Goal: Obtain resource: Download file/media

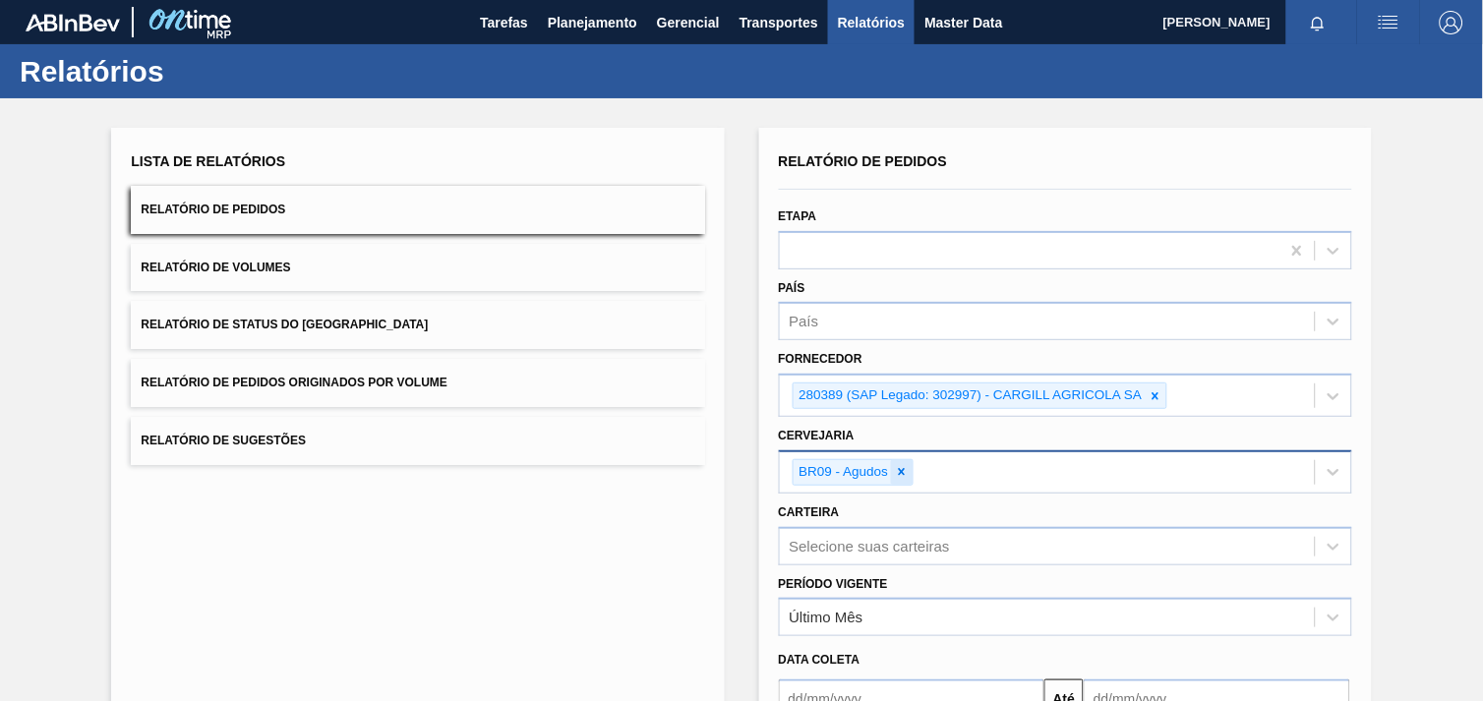
scroll to position [204, 0]
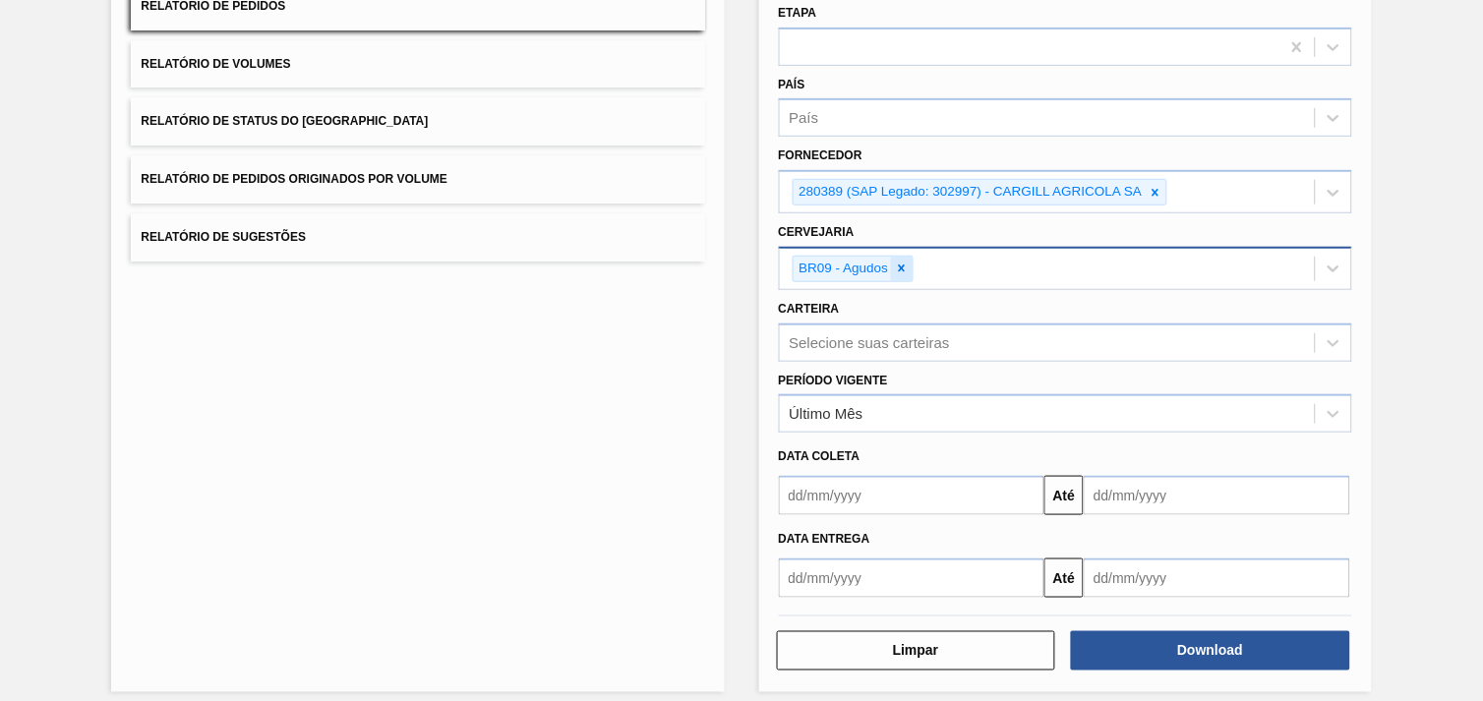
click at [911, 267] on div at bounding box center [902, 269] width 22 height 25
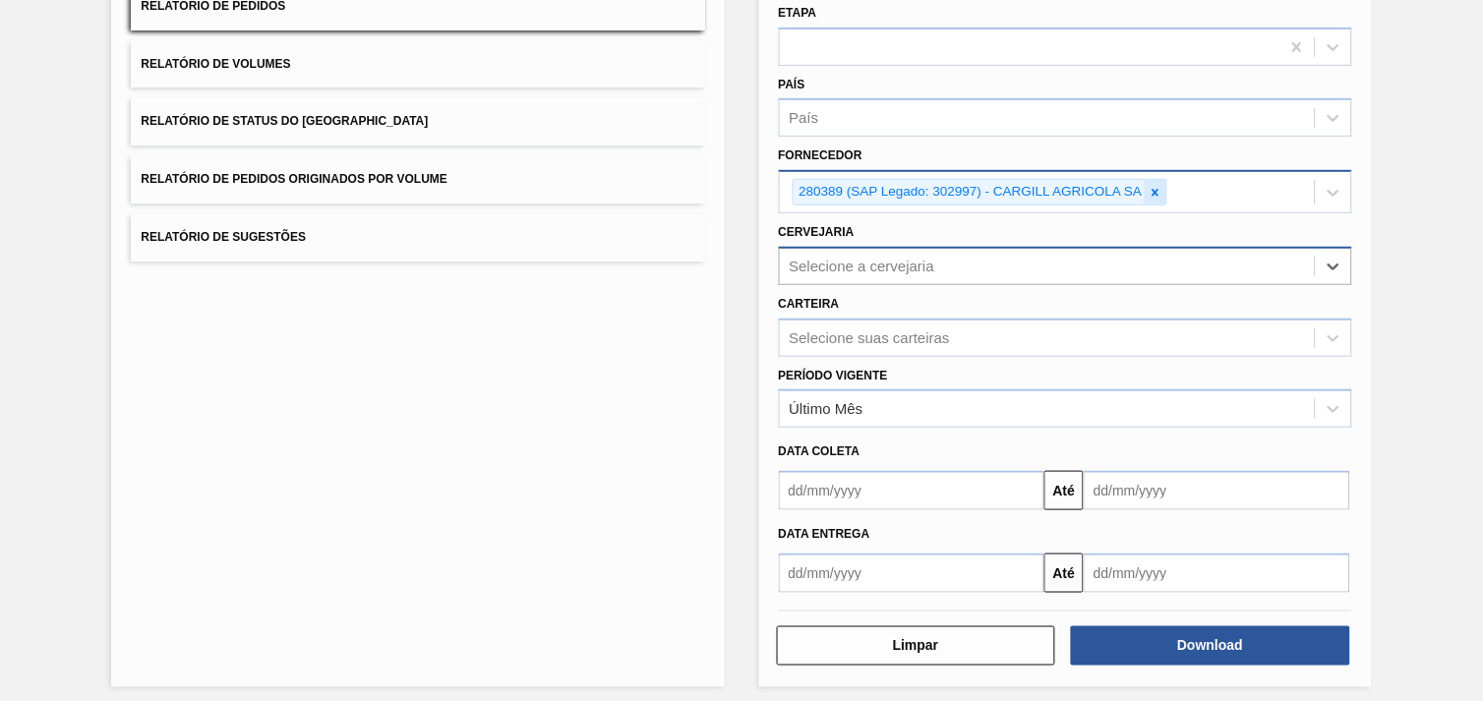
click at [1147, 188] on div at bounding box center [1156, 192] width 22 height 25
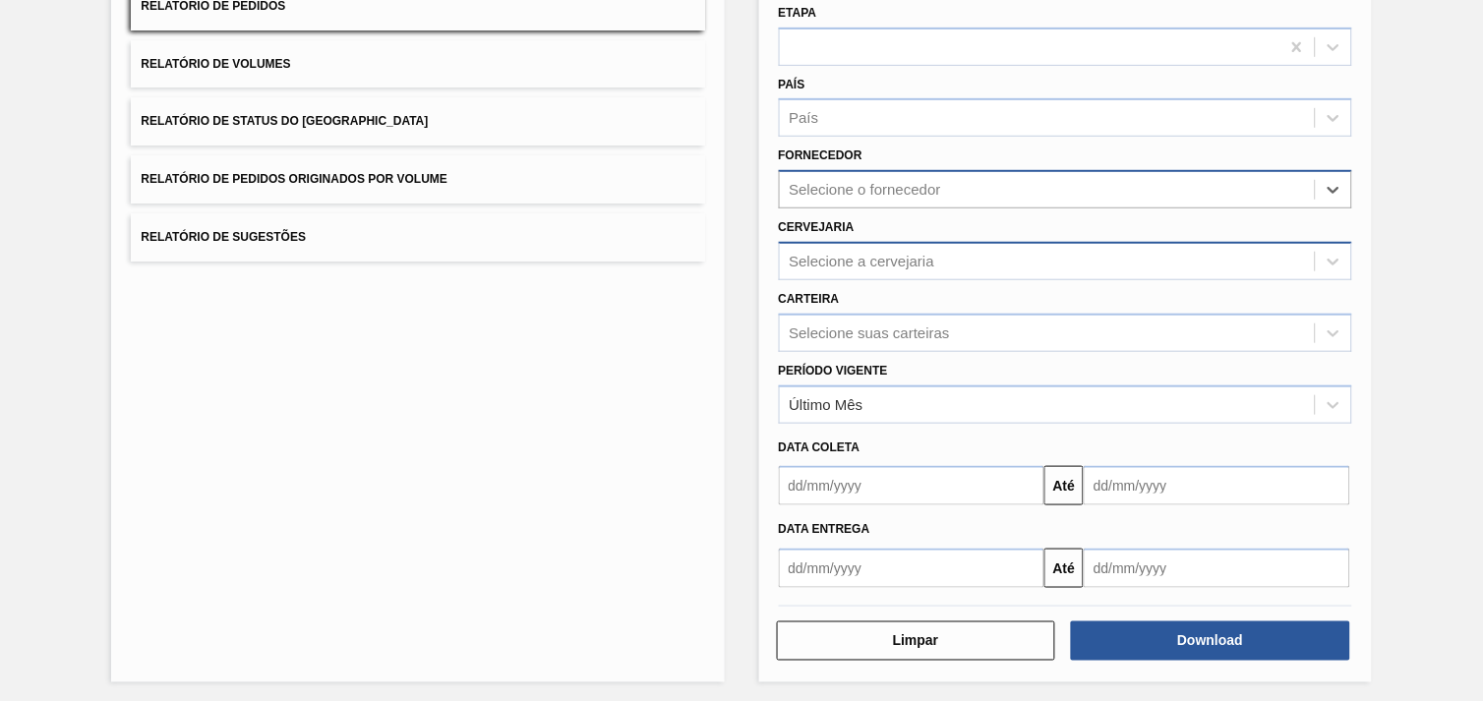
click at [1144, 189] on div "Selecione o fornecedor" at bounding box center [1047, 190] width 535 height 29
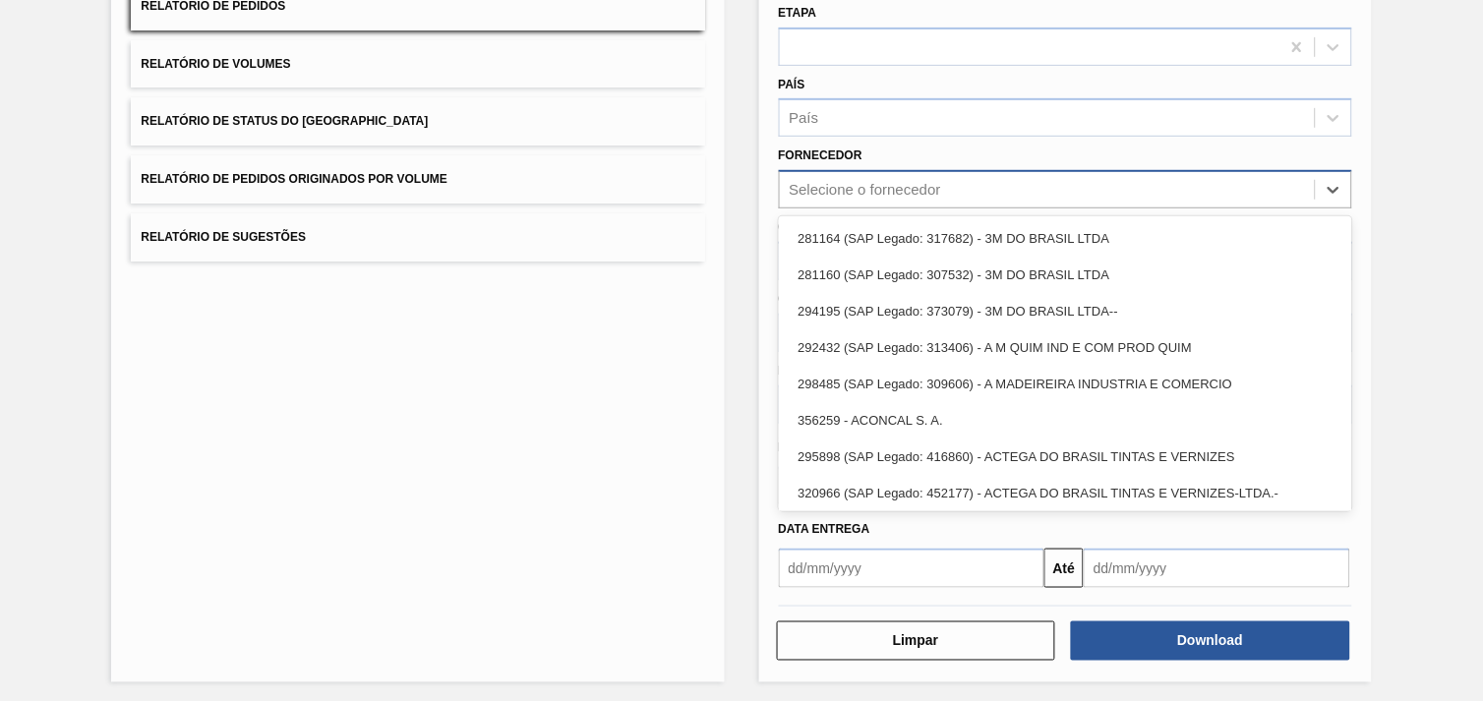
paste input "289877"
type input "289877"
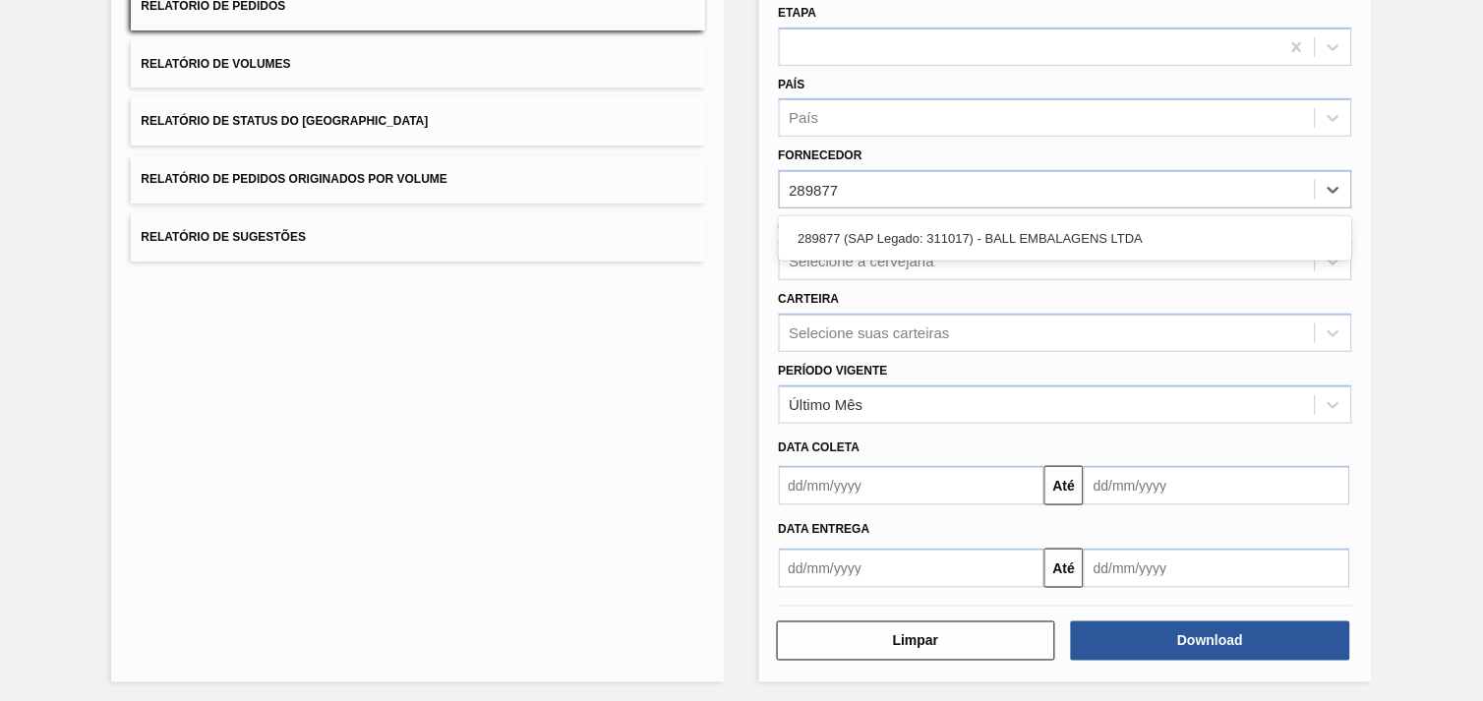
drag, startPoint x: 1107, startPoint y: 228, endPoint x: 1079, endPoint y: 240, distance: 30.0
click at [1106, 228] on div "289877 (SAP Legado: 311017) - BALL EMBALAGENS LTDA" at bounding box center [1066, 238] width 574 height 36
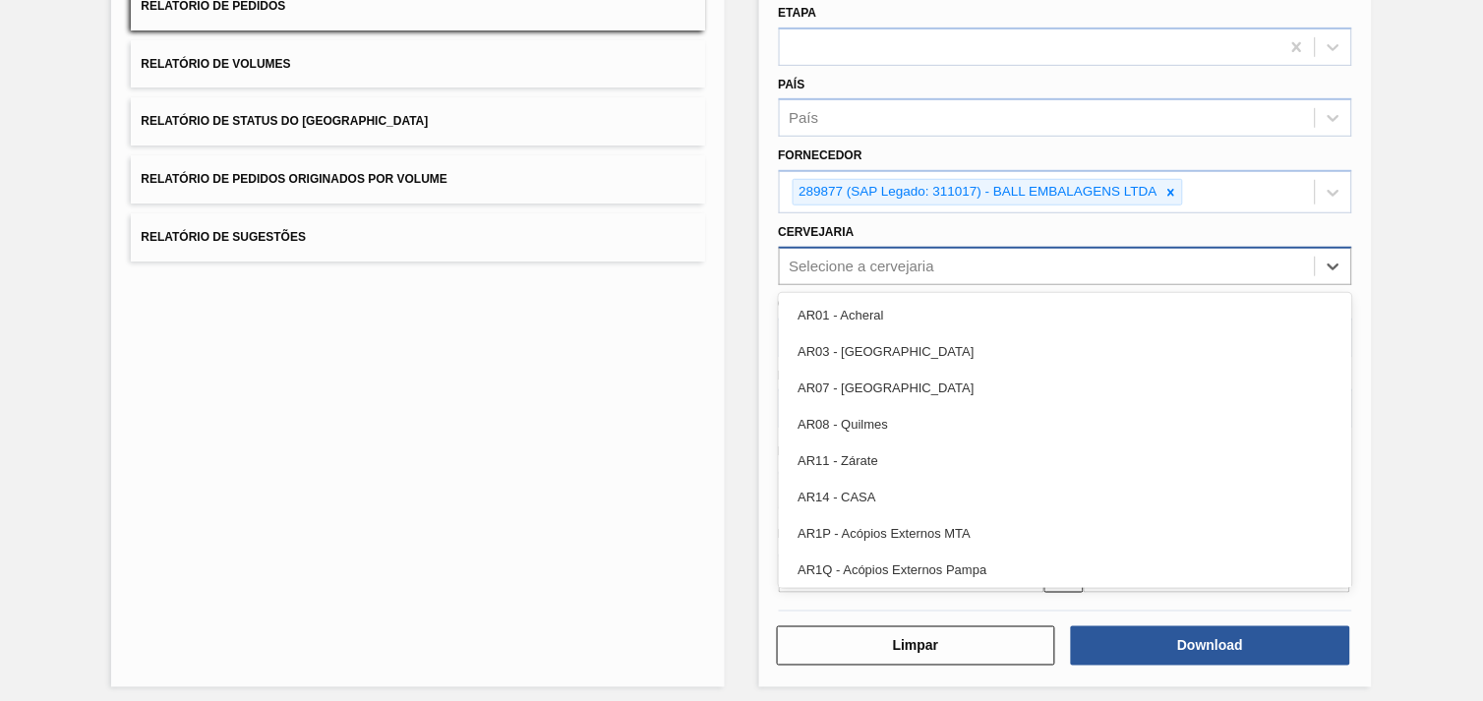
click at [1010, 257] on div "Selecione a cervejaria" at bounding box center [1047, 266] width 535 height 29
type input "21"
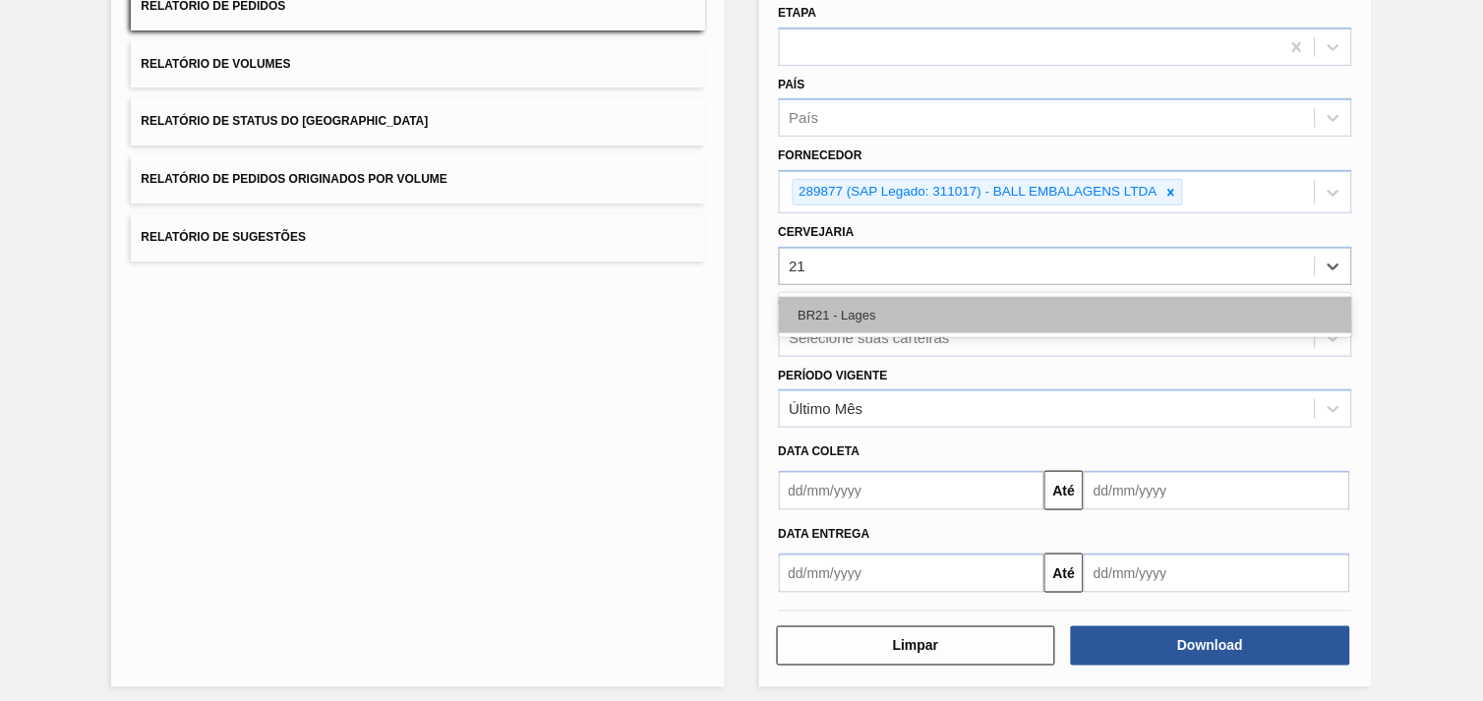
click at [945, 301] on div "BR21 - Lages" at bounding box center [1066, 315] width 574 height 36
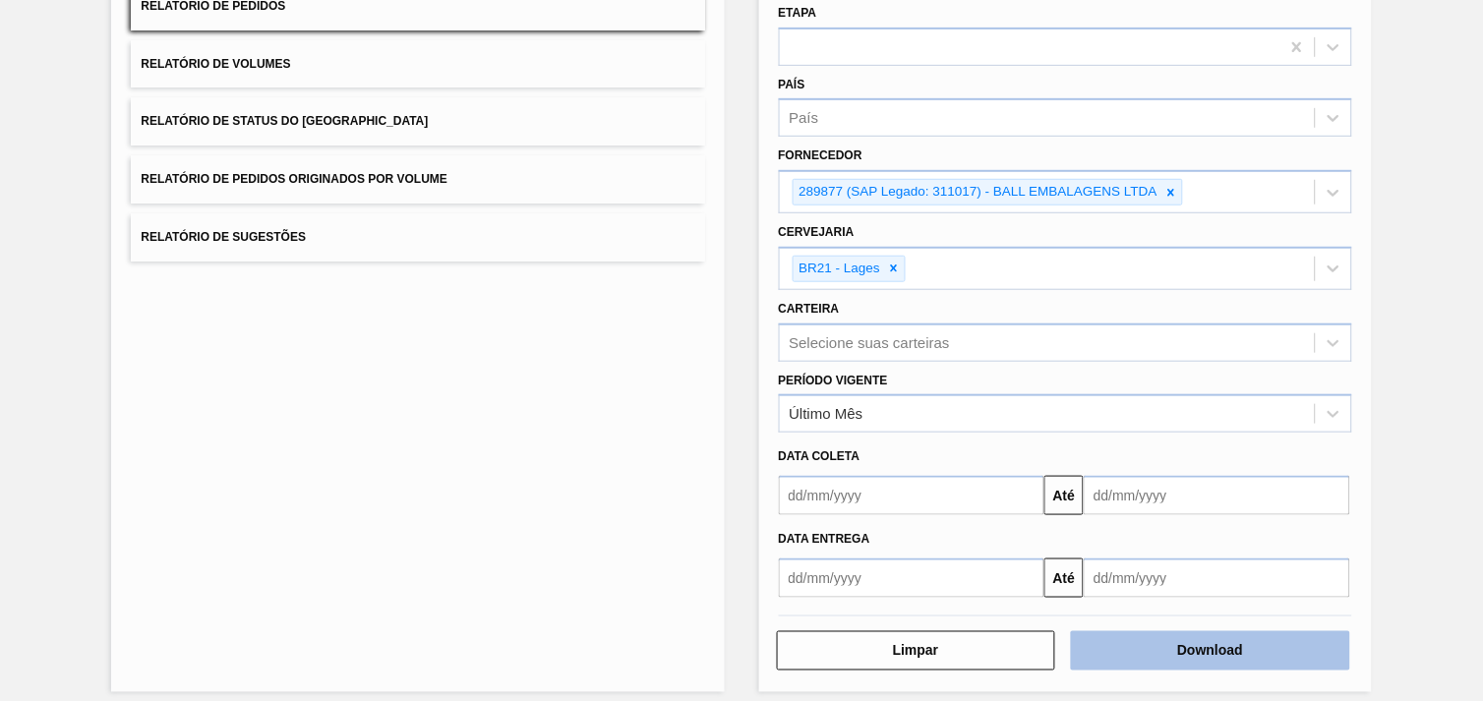
click at [1238, 652] on button "Download" at bounding box center [1210, 651] width 279 height 39
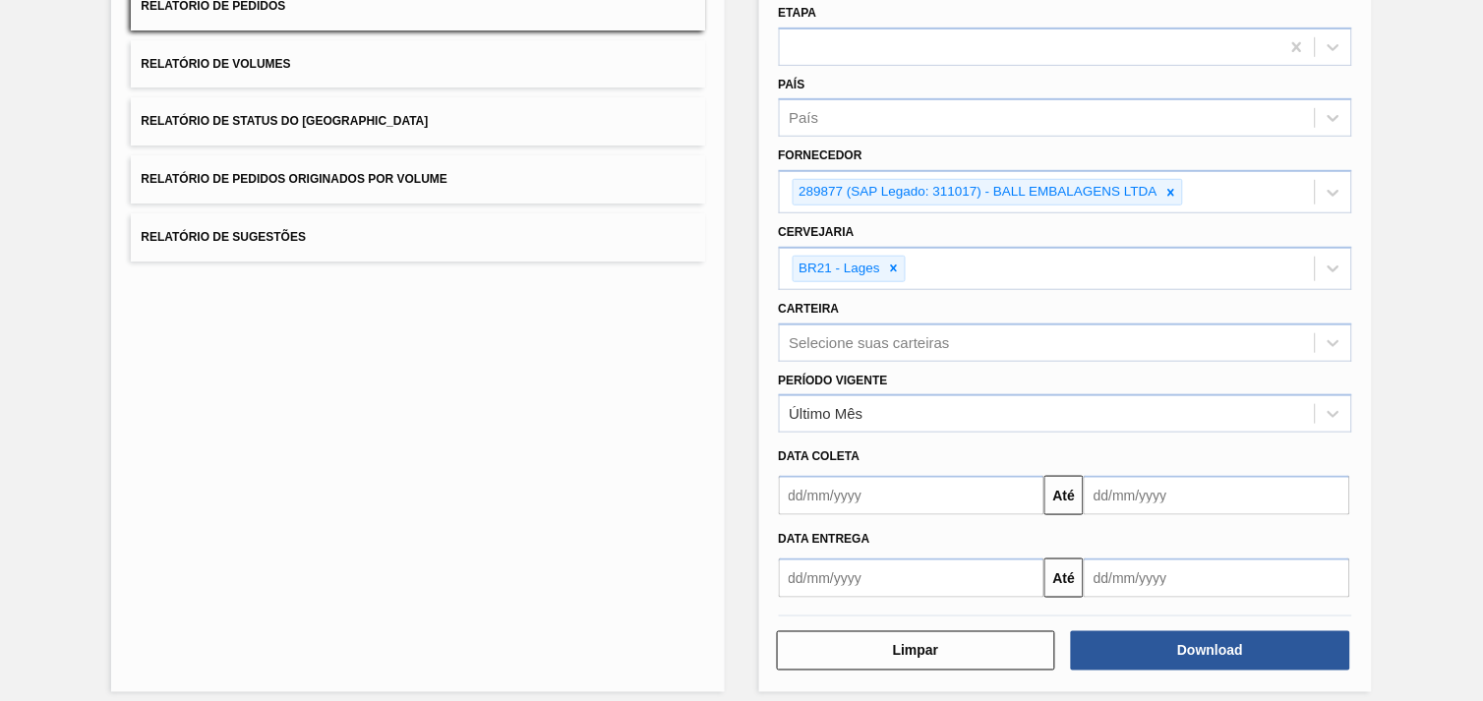
click at [891, 262] on icon at bounding box center [894, 269] width 14 height 14
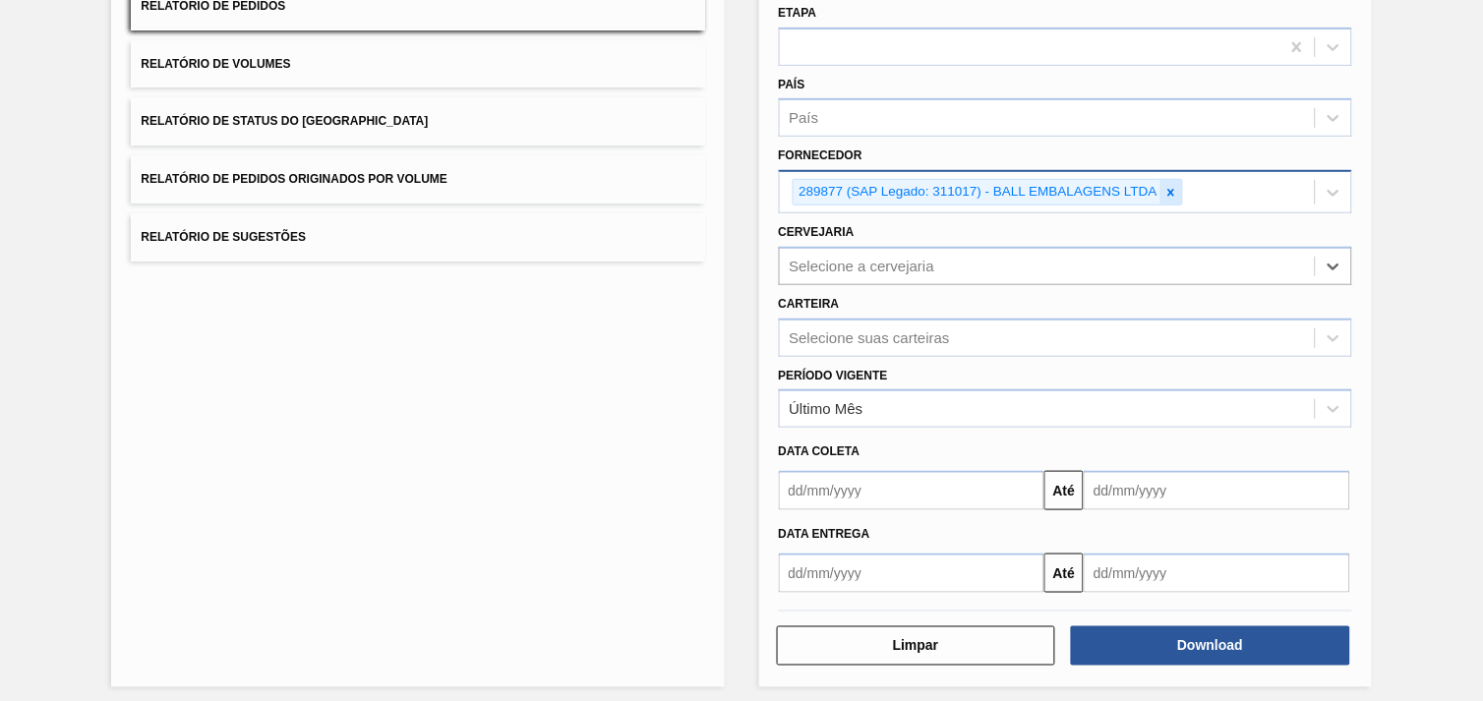
click at [1171, 189] on icon at bounding box center [1172, 192] width 7 height 7
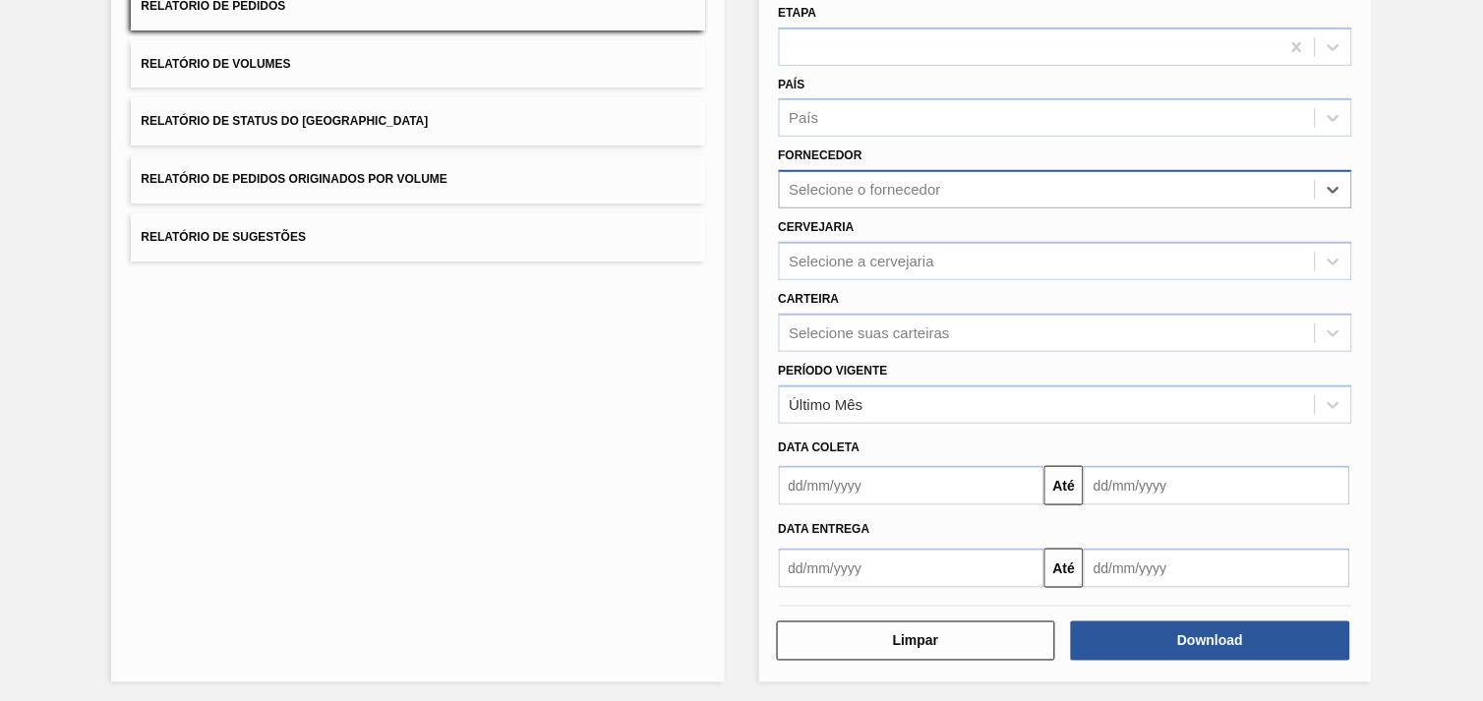
click at [1167, 190] on div "Selecione o fornecedor" at bounding box center [1047, 190] width 535 height 29
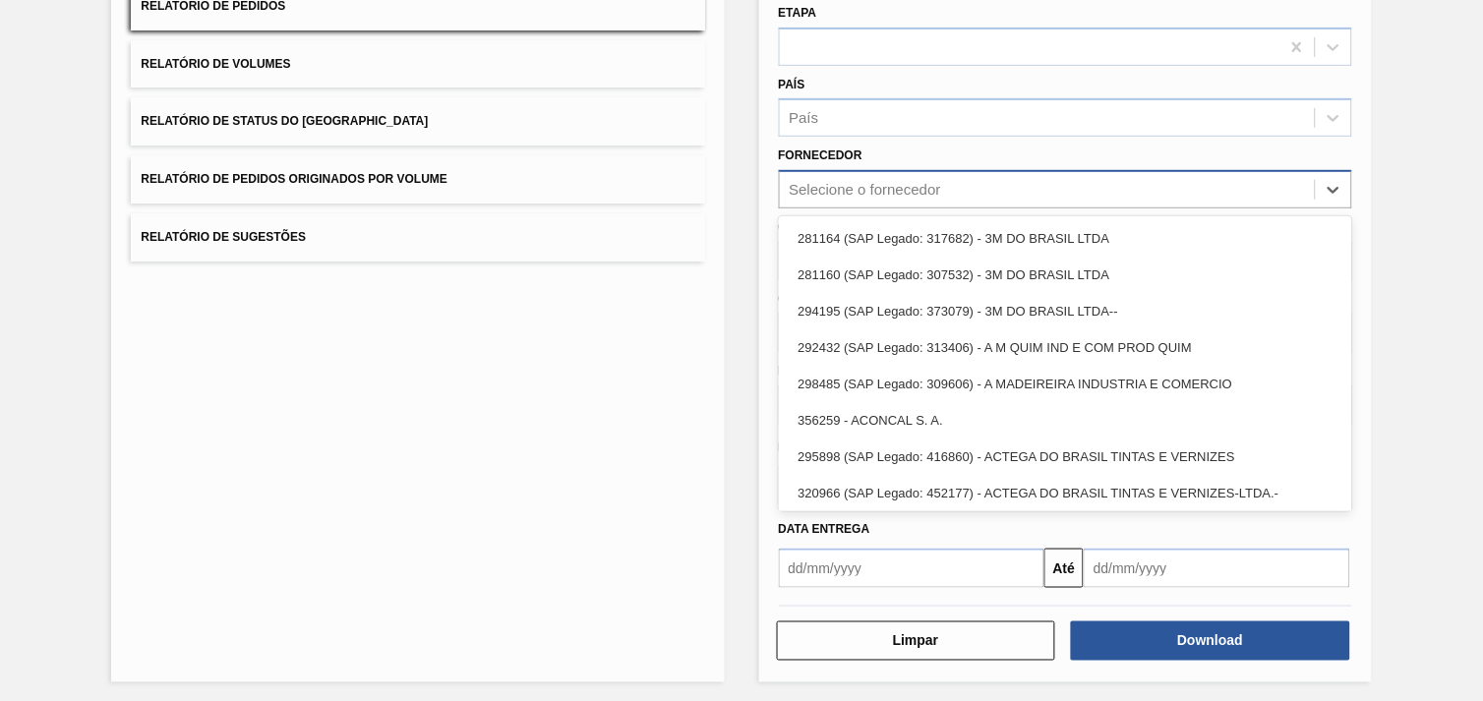
paste input "320622"
type input "320622"
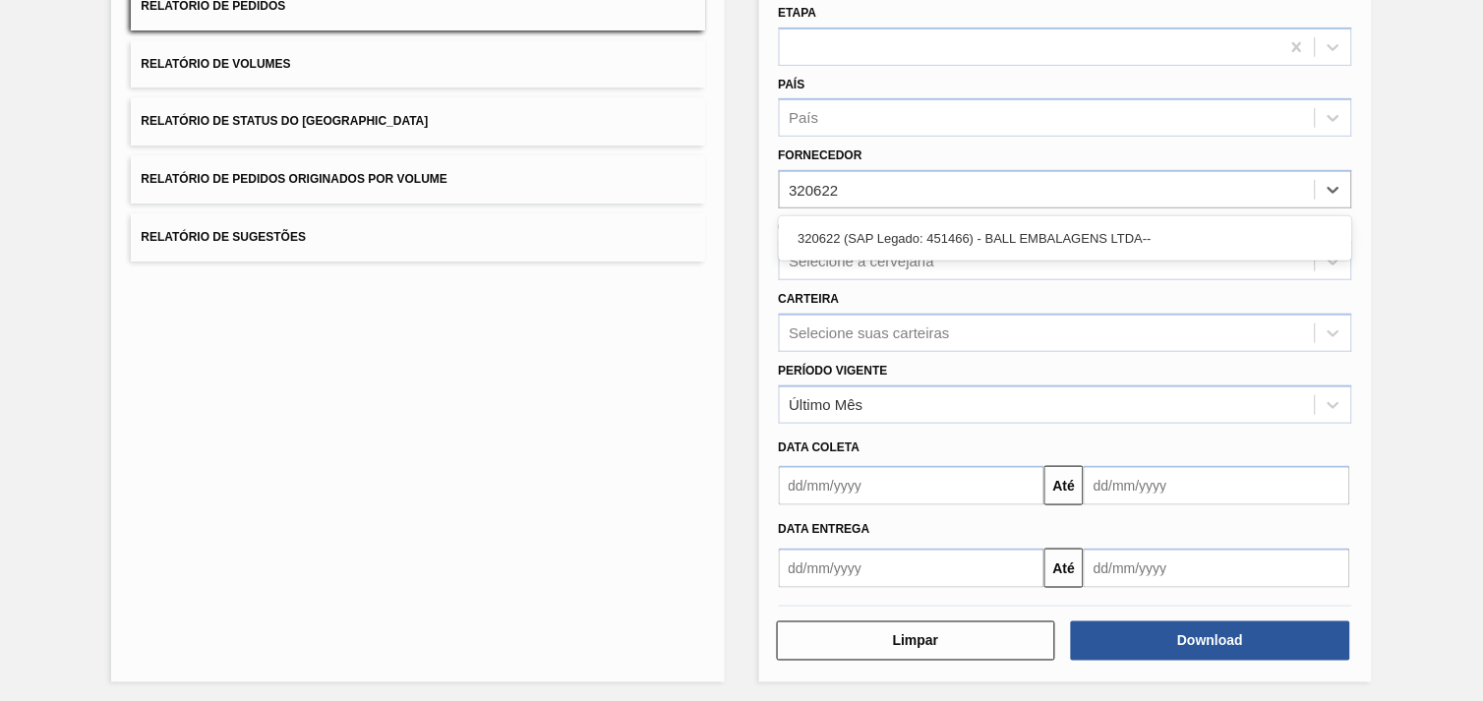
click at [1049, 231] on div "320622 (SAP Legado: 451466) - BALL EMBALAGENS LTDA--" at bounding box center [1066, 238] width 574 height 36
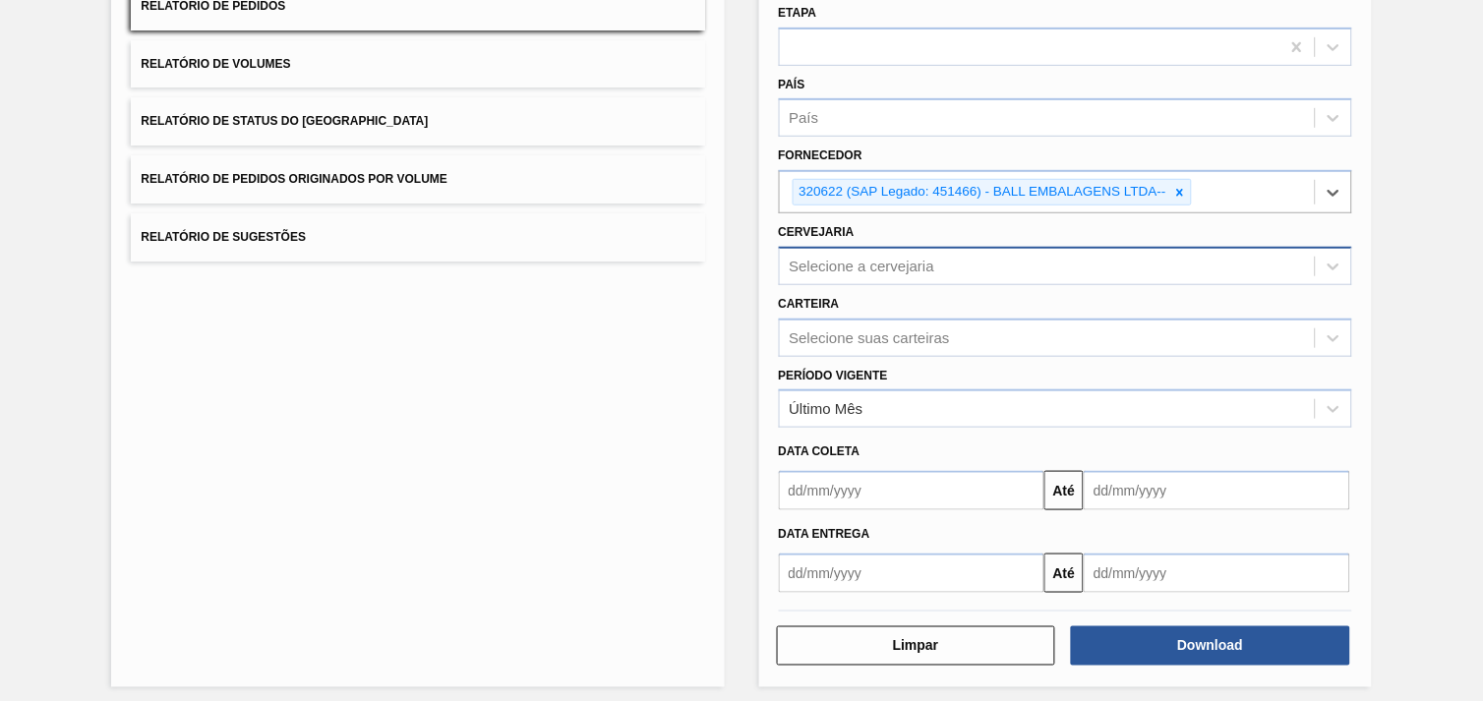
click at [989, 259] on div "Selecione a cervejaria" at bounding box center [1047, 266] width 535 height 29
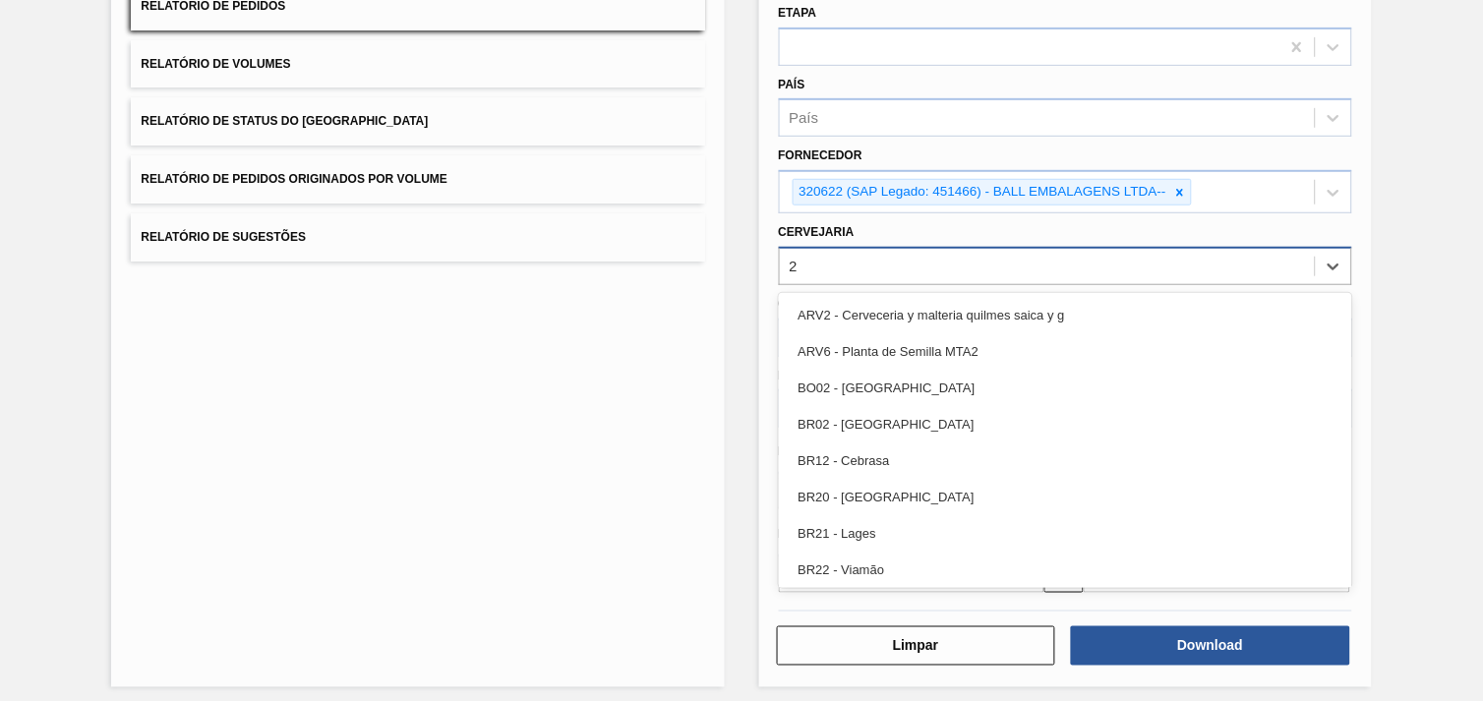
type input "28"
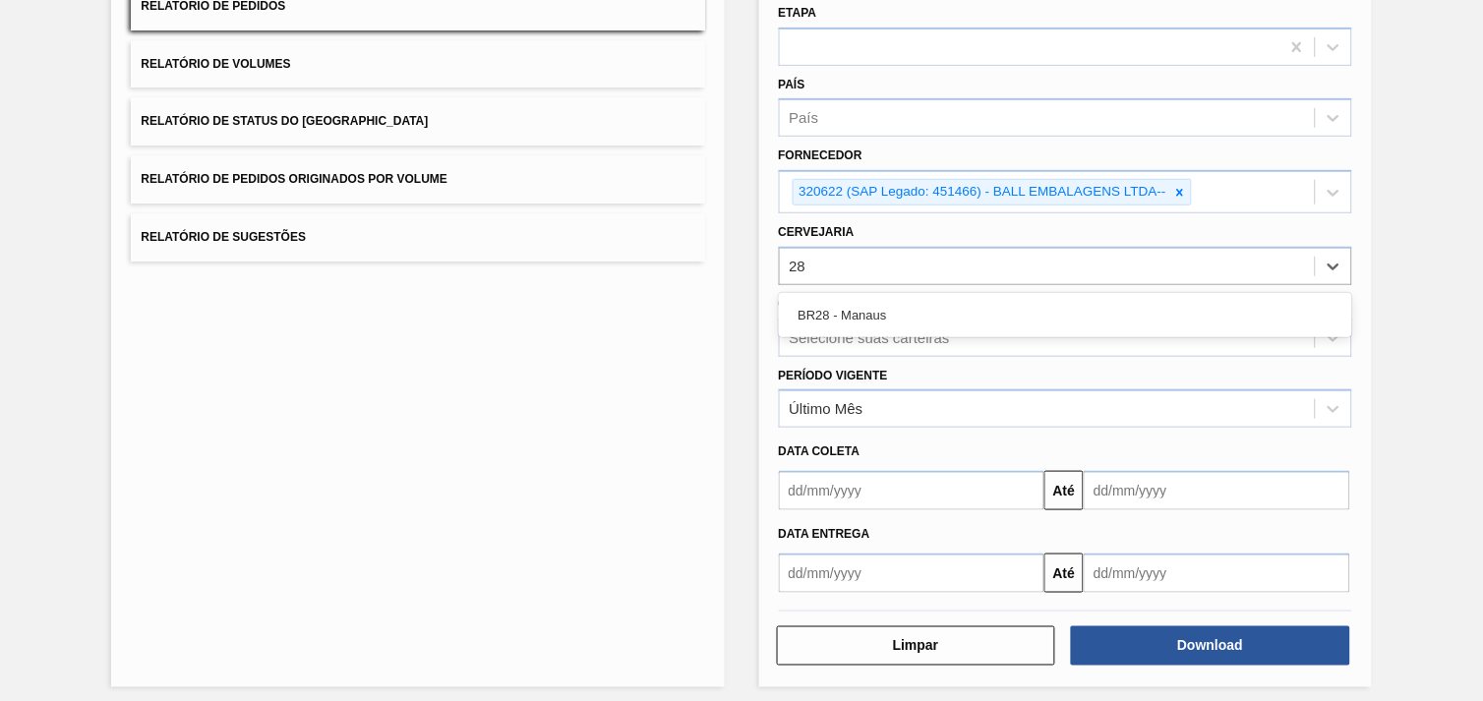
drag, startPoint x: 999, startPoint y: 299, endPoint x: 1163, endPoint y: 526, distance: 279.8
click at [1000, 299] on div "BR28 - Manaus" at bounding box center [1066, 315] width 574 height 36
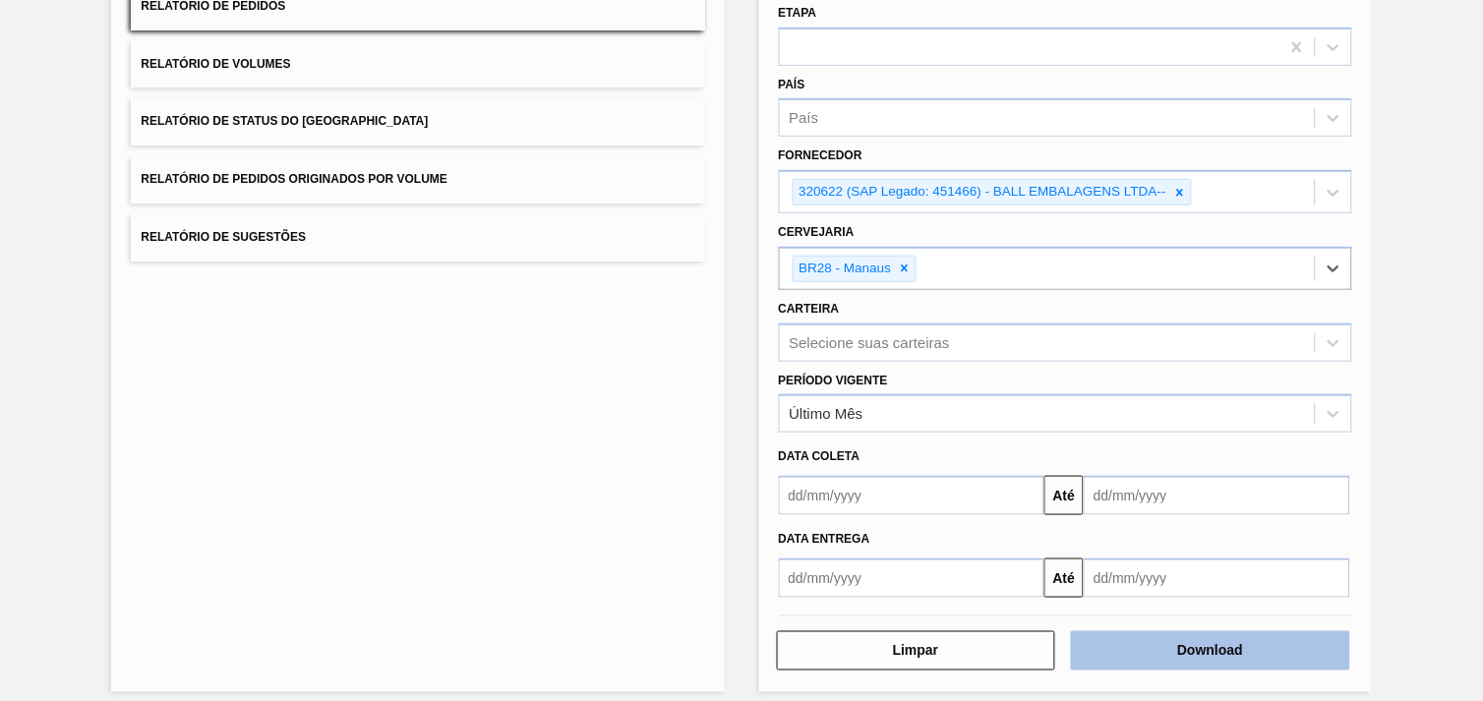
click at [1220, 637] on button "Download" at bounding box center [1210, 651] width 279 height 39
